Goal: Task Accomplishment & Management: Use online tool/utility

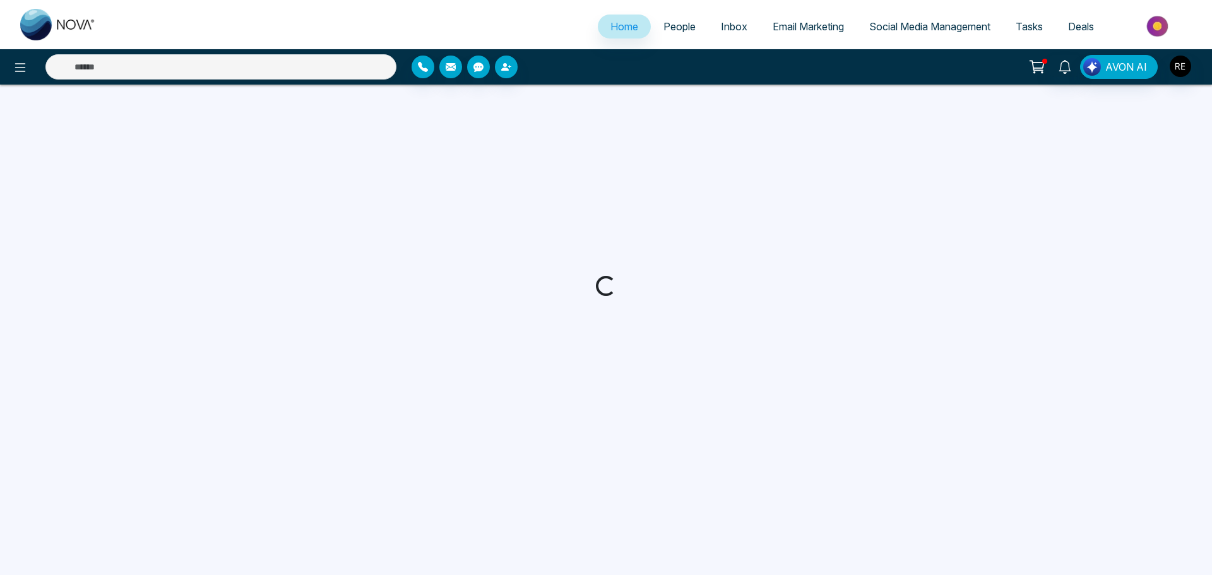
select select "*"
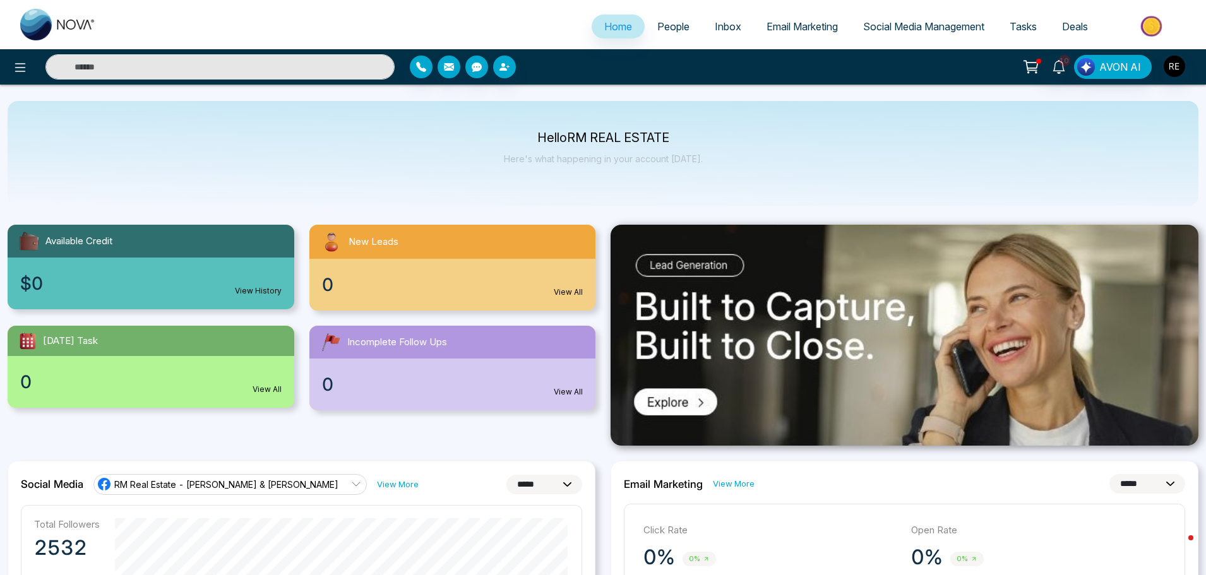
click at [790, 29] on span "Email Marketing" at bounding box center [801, 26] width 71 height 13
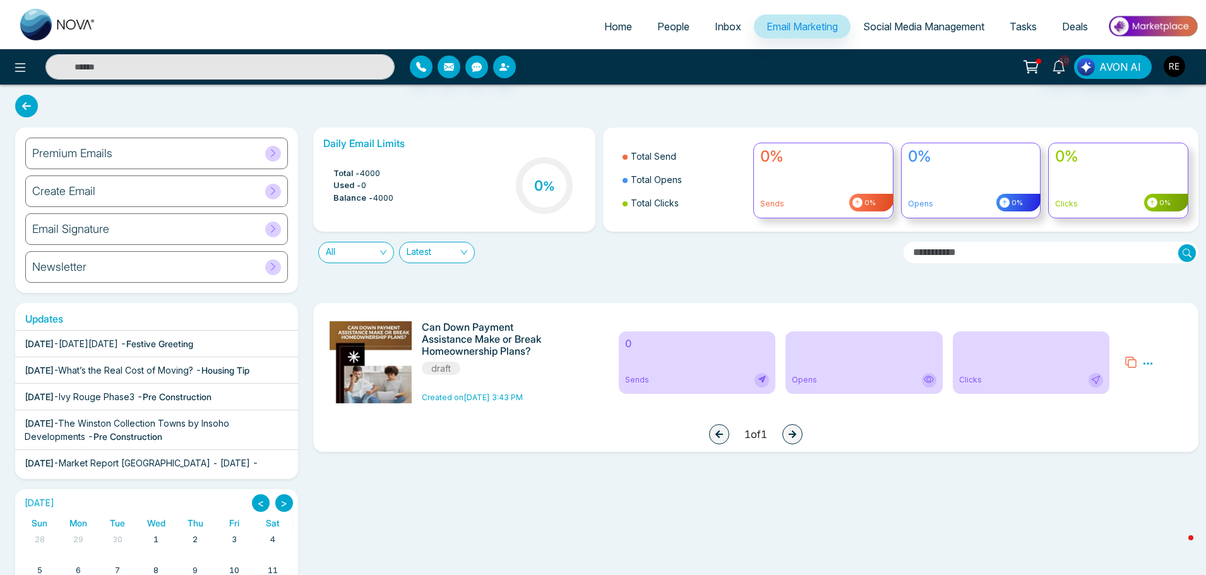
click at [191, 344] on span "- Festive Greeting" at bounding box center [157, 343] width 73 height 11
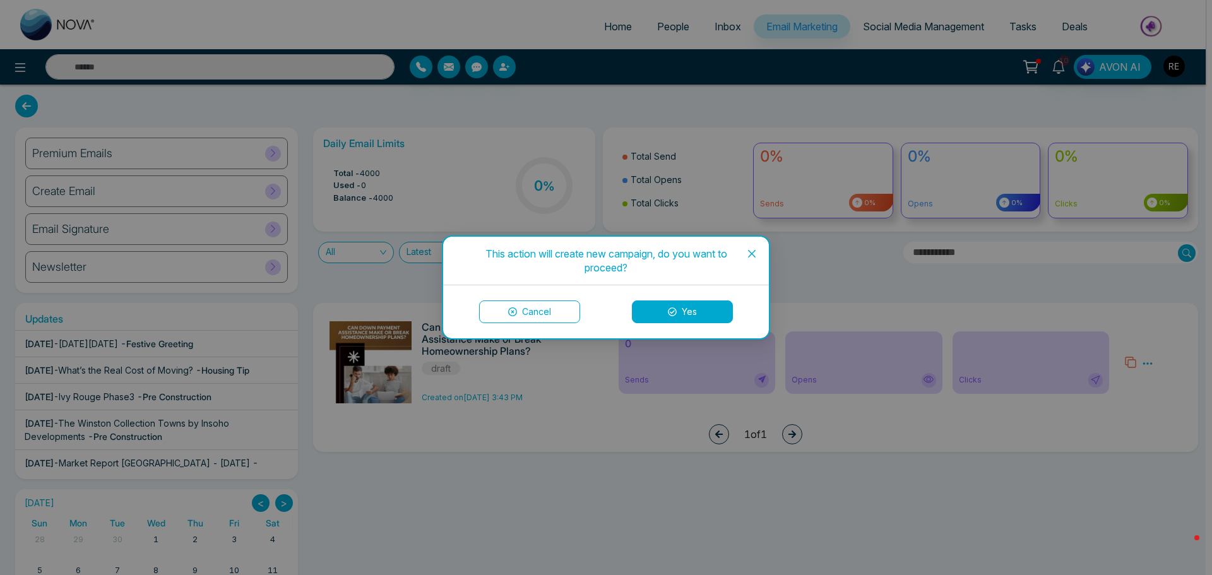
click at [712, 311] on button "Yes" at bounding box center [682, 312] width 101 height 23
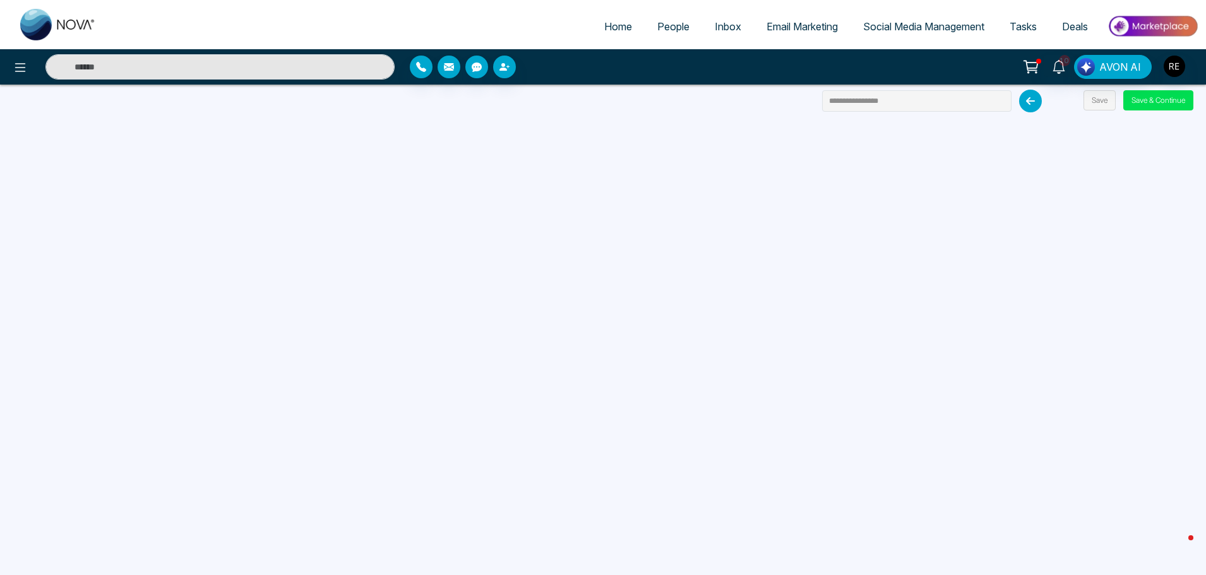
click at [802, 29] on span "Email Marketing" at bounding box center [801, 26] width 71 height 13
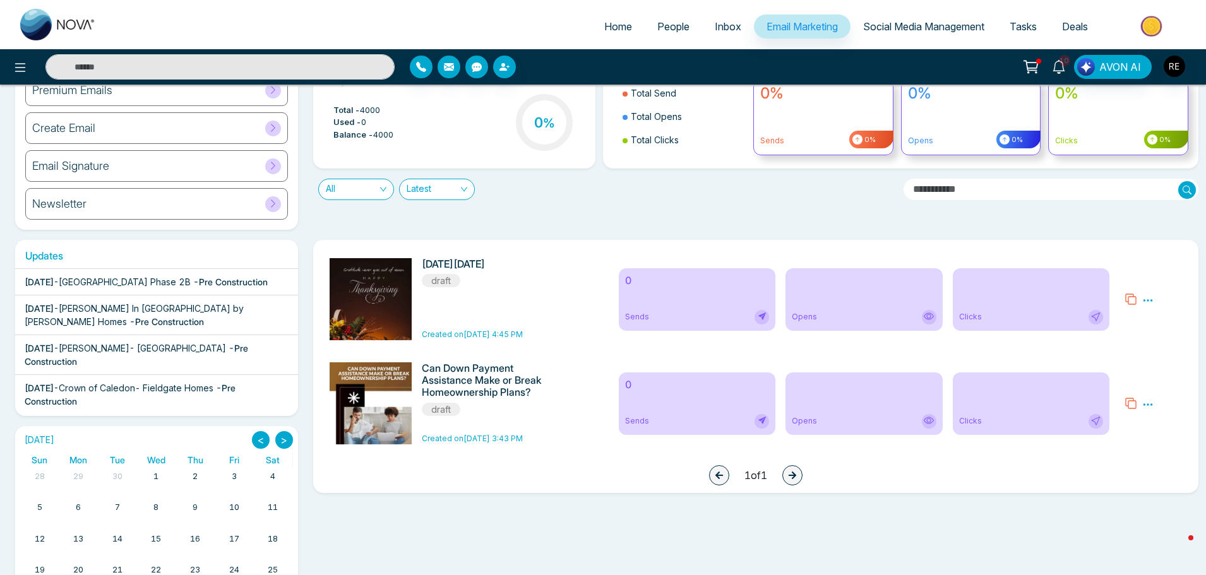
scroll to position [379, 0]
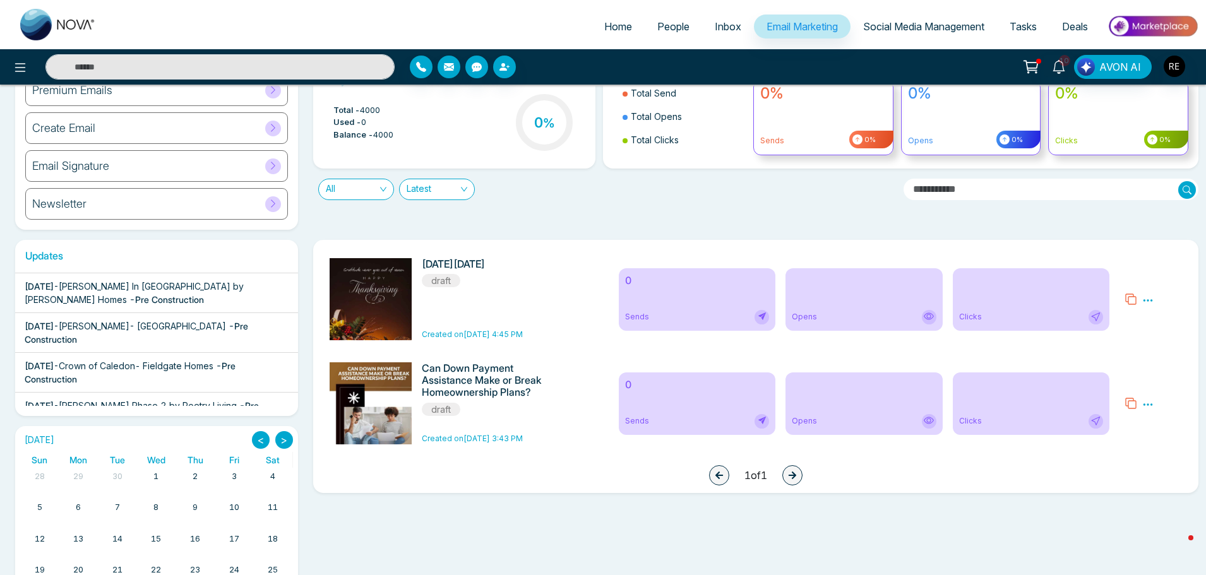
click at [191, 305] on span "[PERSON_NAME] In [GEOGRAPHIC_DATA] by [PERSON_NAME] Homes" at bounding box center [134, 293] width 219 height 24
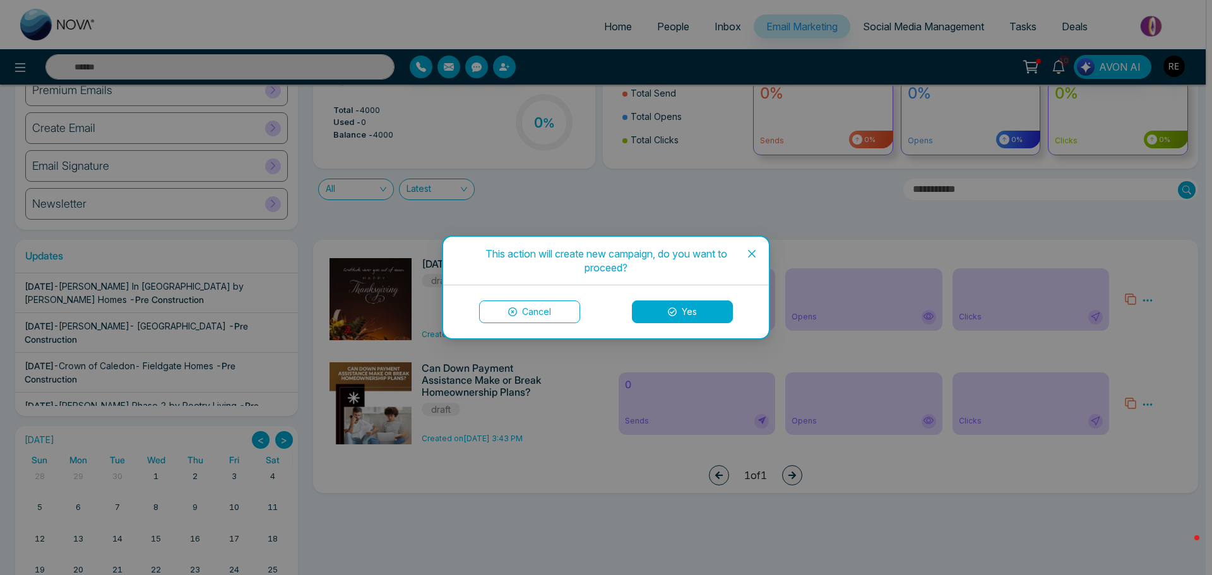
click at [653, 312] on button "Yes" at bounding box center [682, 312] width 101 height 23
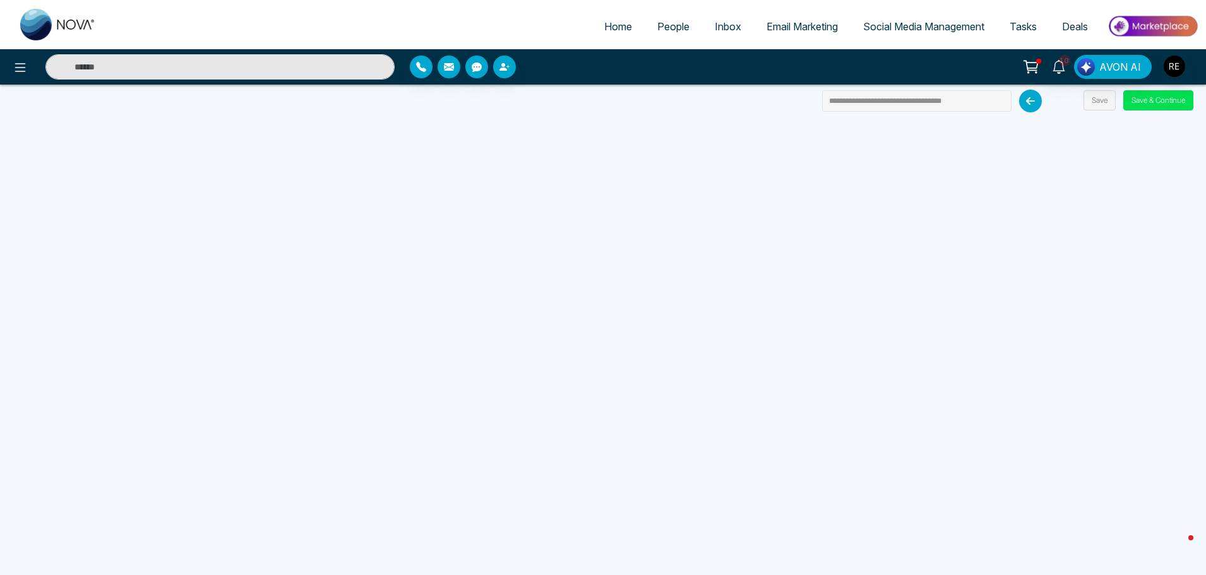
click at [911, 28] on span "Social Media Management" at bounding box center [923, 26] width 121 height 13
